Goal: Task Accomplishment & Management: Complete application form

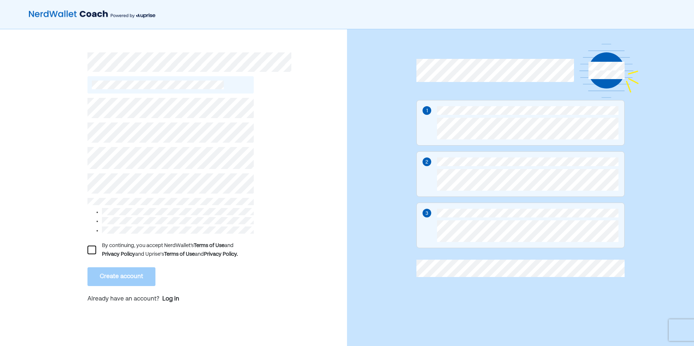
click at [127, 147] on div "By continuing, you accept NerdWallet’s Terms of Use and Privacy Policy and Upri…" at bounding box center [171, 202] width 166 height 217
click at [152, 194] on div "By continuing, you accept NerdWallet’s Terms of Use and Privacy Policy and Upri…" at bounding box center [171, 202] width 166 height 217
click at [131, 250] on div "Privacy Policy" at bounding box center [118, 254] width 33 height 9
click at [92, 246] on div at bounding box center [92, 250] width 9 height 9
click at [116, 270] on button "Create account" at bounding box center [122, 277] width 68 height 19
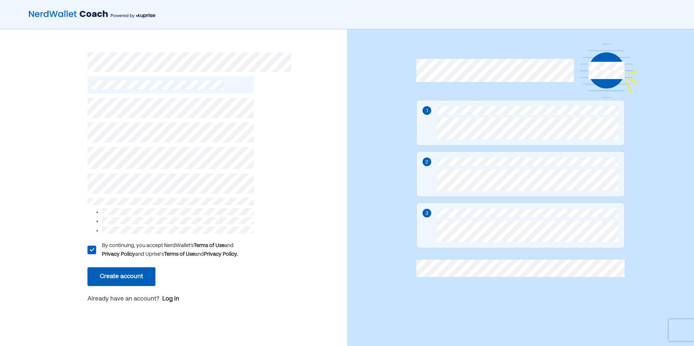
click at [138, 269] on button "Create account" at bounding box center [122, 277] width 68 height 19
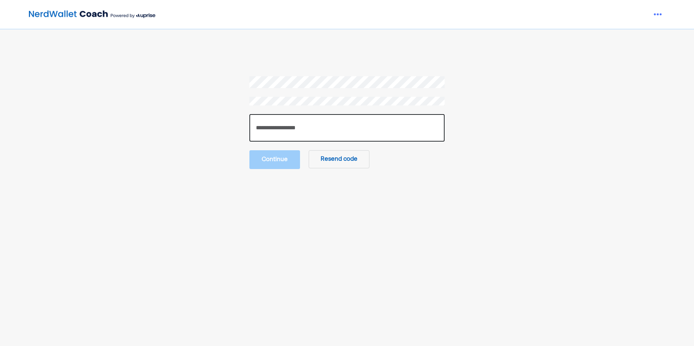
click at [301, 129] on input "number" at bounding box center [347, 127] width 195 height 27
click at [354, 131] on input "number" at bounding box center [347, 127] width 195 height 27
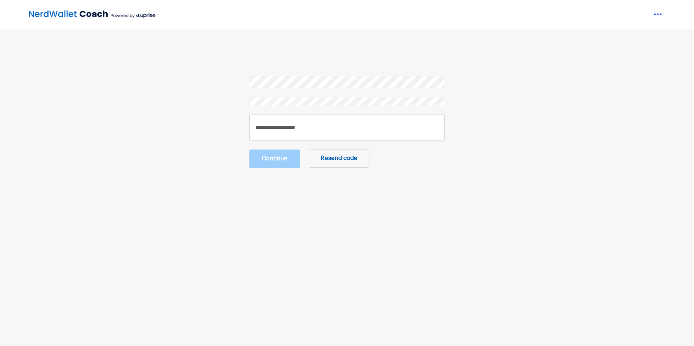
click at [349, 153] on button "Resend code" at bounding box center [339, 159] width 61 height 18
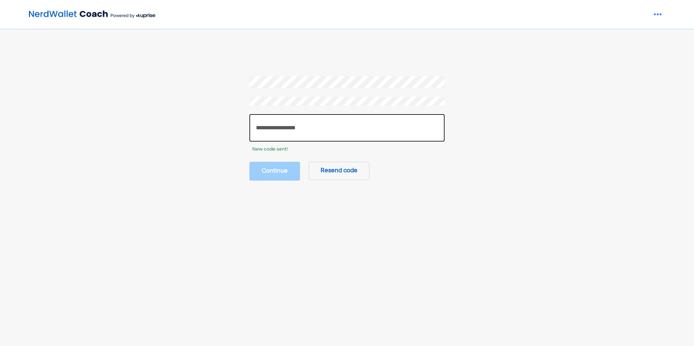
click at [324, 133] on input "number" at bounding box center [347, 127] width 195 height 27
